Goal: Information Seeking & Learning: Learn about a topic

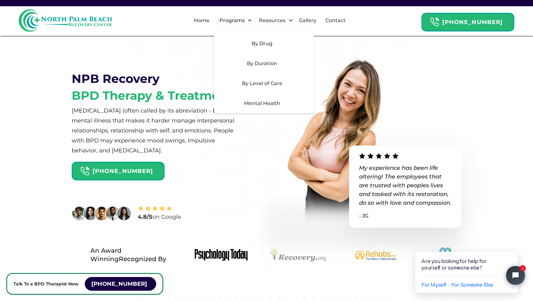
click at [266, 83] on div "By Level of Care" at bounding box center [262, 83] width 88 height 7
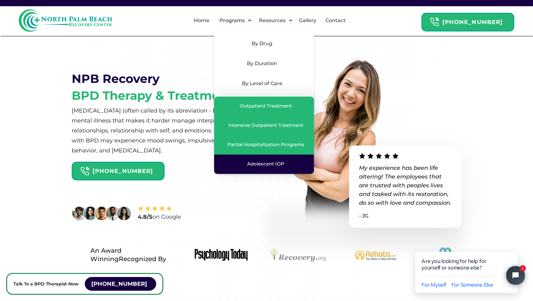
click at [269, 164] on div "Adolescent IOP" at bounding box center [265, 164] width 37 height 6
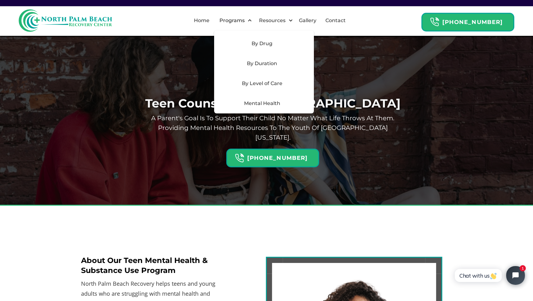
click at [270, 81] on div "By Level of Care" at bounding box center [262, 83] width 88 height 7
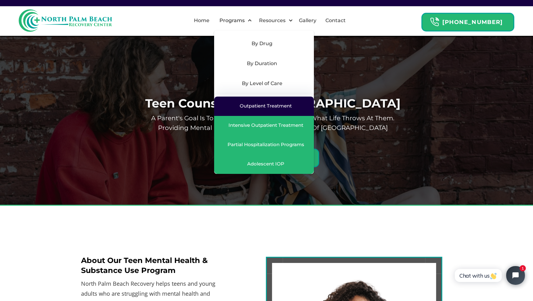
click at [272, 109] on div "Outpatient Treatment" at bounding box center [266, 106] width 52 height 6
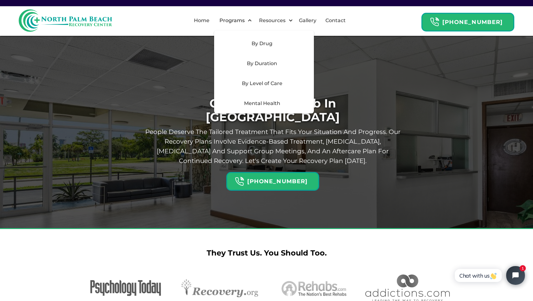
click at [256, 103] on div "Mental Health" at bounding box center [262, 103] width 88 height 7
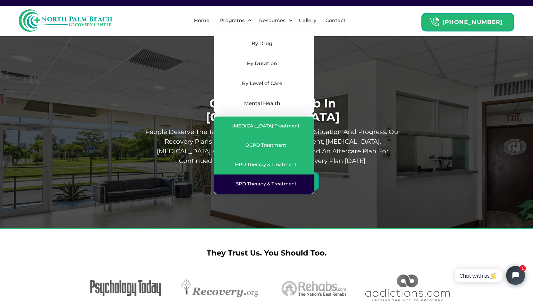
click at [259, 184] on div "BPD Therapy & Treatment" at bounding box center [265, 184] width 61 height 6
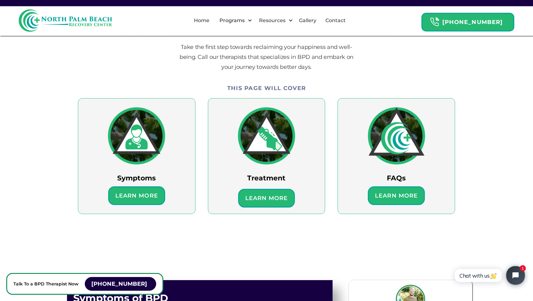
scroll to position [326, 0]
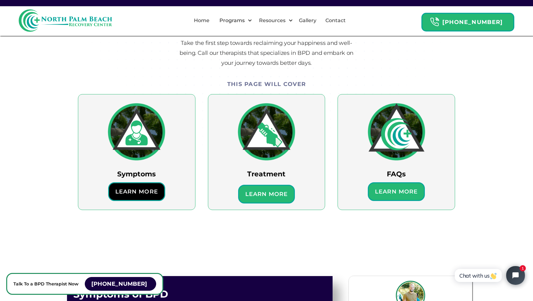
click at [133, 193] on h6 "Learn More" at bounding box center [136, 191] width 49 height 9
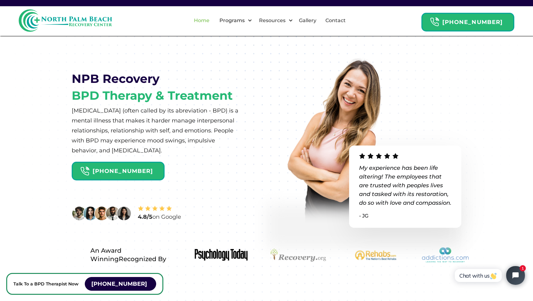
click at [212, 20] on link "Home" at bounding box center [201, 21] width 23 height 20
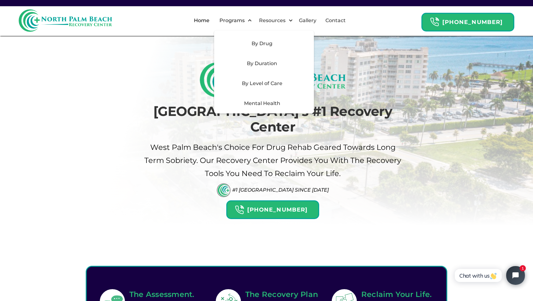
click at [266, 101] on div "Mental Health" at bounding box center [262, 103] width 88 height 7
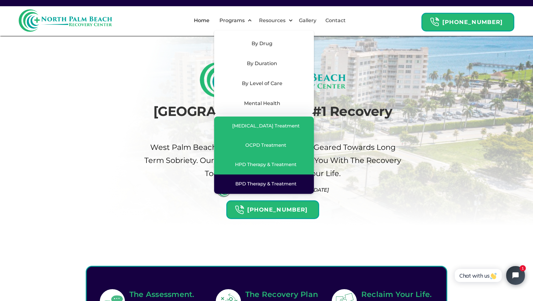
click at [269, 182] on div "BPD Therapy & Treatment" at bounding box center [265, 184] width 61 height 6
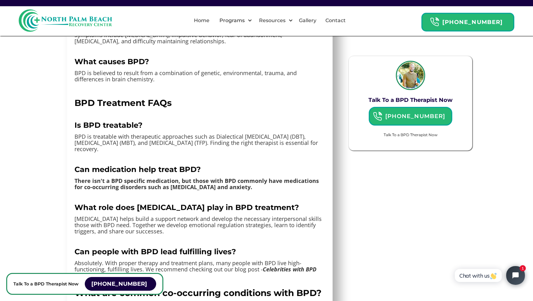
scroll to position [3293, 0]
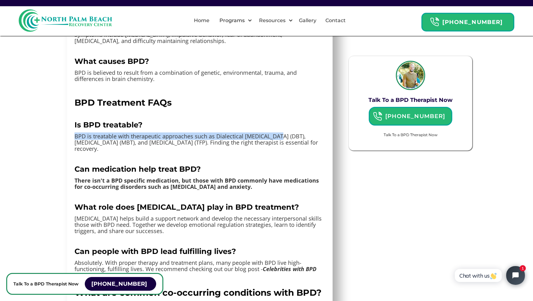
drag, startPoint x: 75, startPoint y: 166, endPoint x: 276, endPoint y: 164, distance: 201.0
click at [276, 152] on p "BPD is treatable with therapeutic approaches such as Dialectical [MEDICAL_DATA]…" at bounding box center [199, 142] width 250 height 19
click at [219, 152] on p "BPD is treatable with therapeutic approaches such as Dialectical [MEDICAL_DATA]…" at bounding box center [199, 142] width 250 height 19
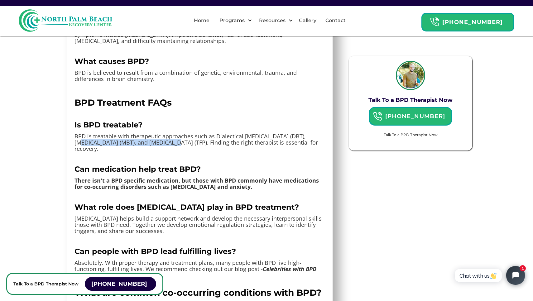
drag, startPoint x: 75, startPoint y: 172, endPoint x: 172, endPoint y: 171, distance: 97.5
click at [172, 152] on p "BPD is treatable with therapeutic approaches such as Dialectical [MEDICAL_DATA]…" at bounding box center [199, 142] width 250 height 19
copy p "[MEDICAL_DATA] (MBT"
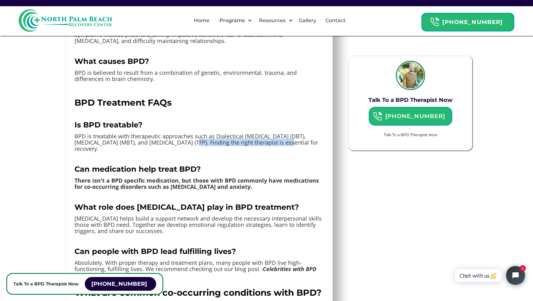
drag, startPoint x: 188, startPoint y: 172, endPoint x: 298, endPoint y: 170, distance: 109.7
click at [298, 152] on p "BPD is treatable with therapeutic approaches such as Dialectical [MEDICAL_DATA]…" at bounding box center [199, 142] width 250 height 19
copy p "[MEDICAL_DATA] (TFP"
